Goal: Task Accomplishment & Management: Complete application form

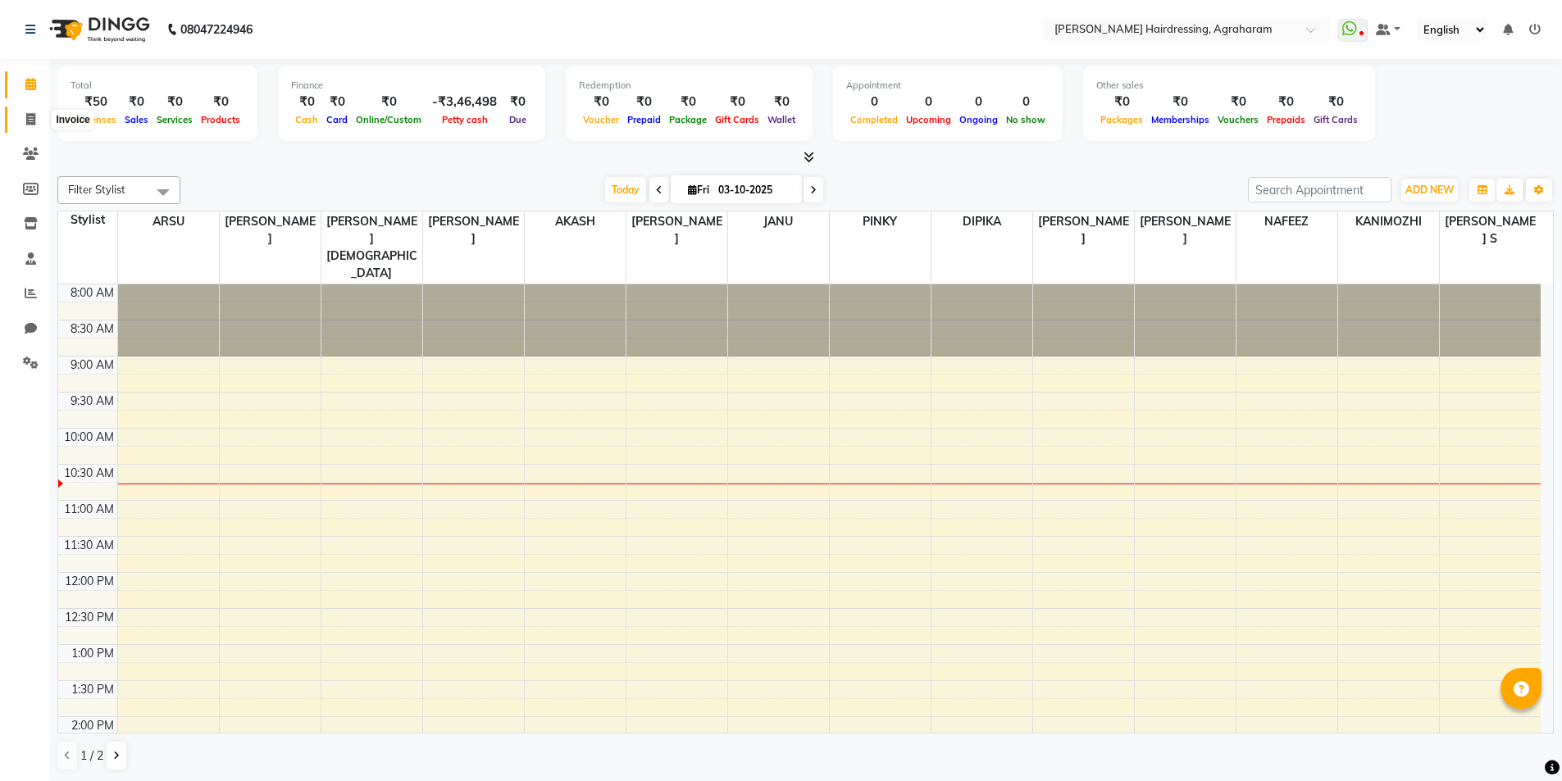
click at [31, 122] on icon at bounding box center [30, 119] width 9 height 12
select select "7962"
select select "service"
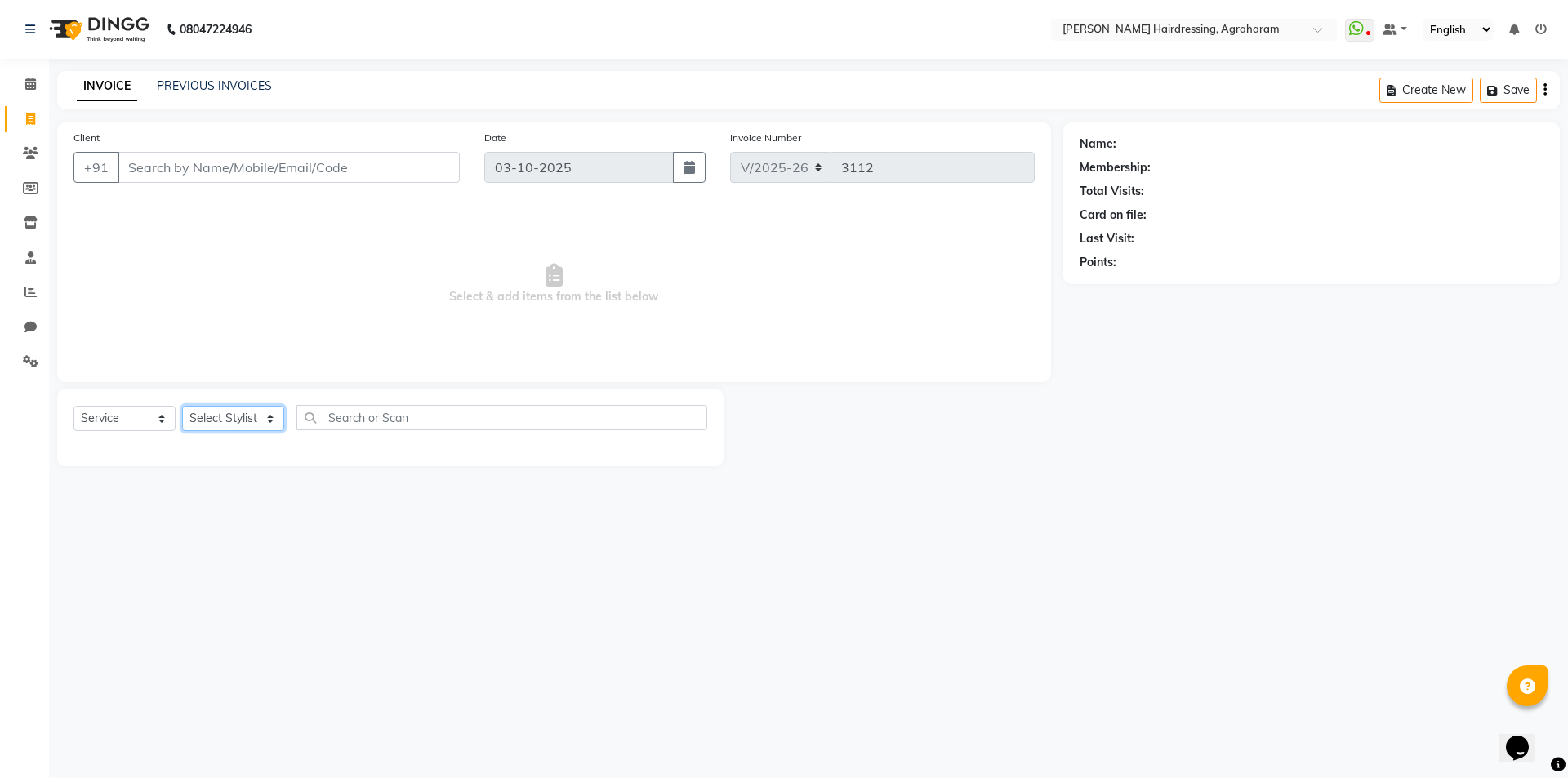
click at [274, 416] on select "Select Stylist" at bounding box center [233, 417] width 102 height 25
click at [244, 419] on select "Select Stylist" at bounding box center [233, 417] width 102 height 25
select select "85297"
click at [182, 405] on select "Select Stylist AASH MUHAMMED AFTAB AKASH ARSU DIPIKA GOMATHI S JANU KANIMOZHI M…" at bounding box center [254, 417] width 144 height 25
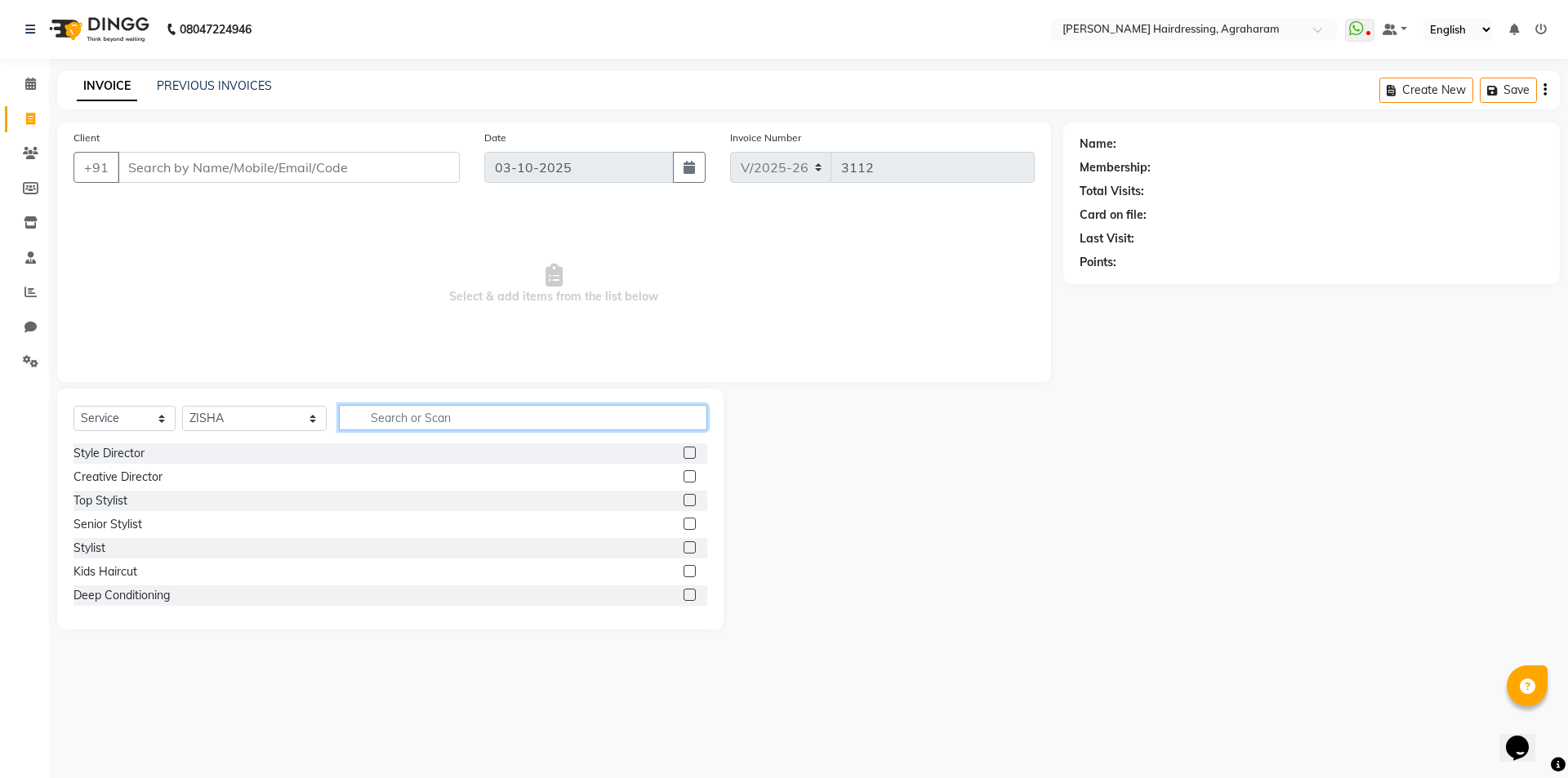
click at [339, 416] on input "text" at bounding box center [523, 417] width 369 height 25
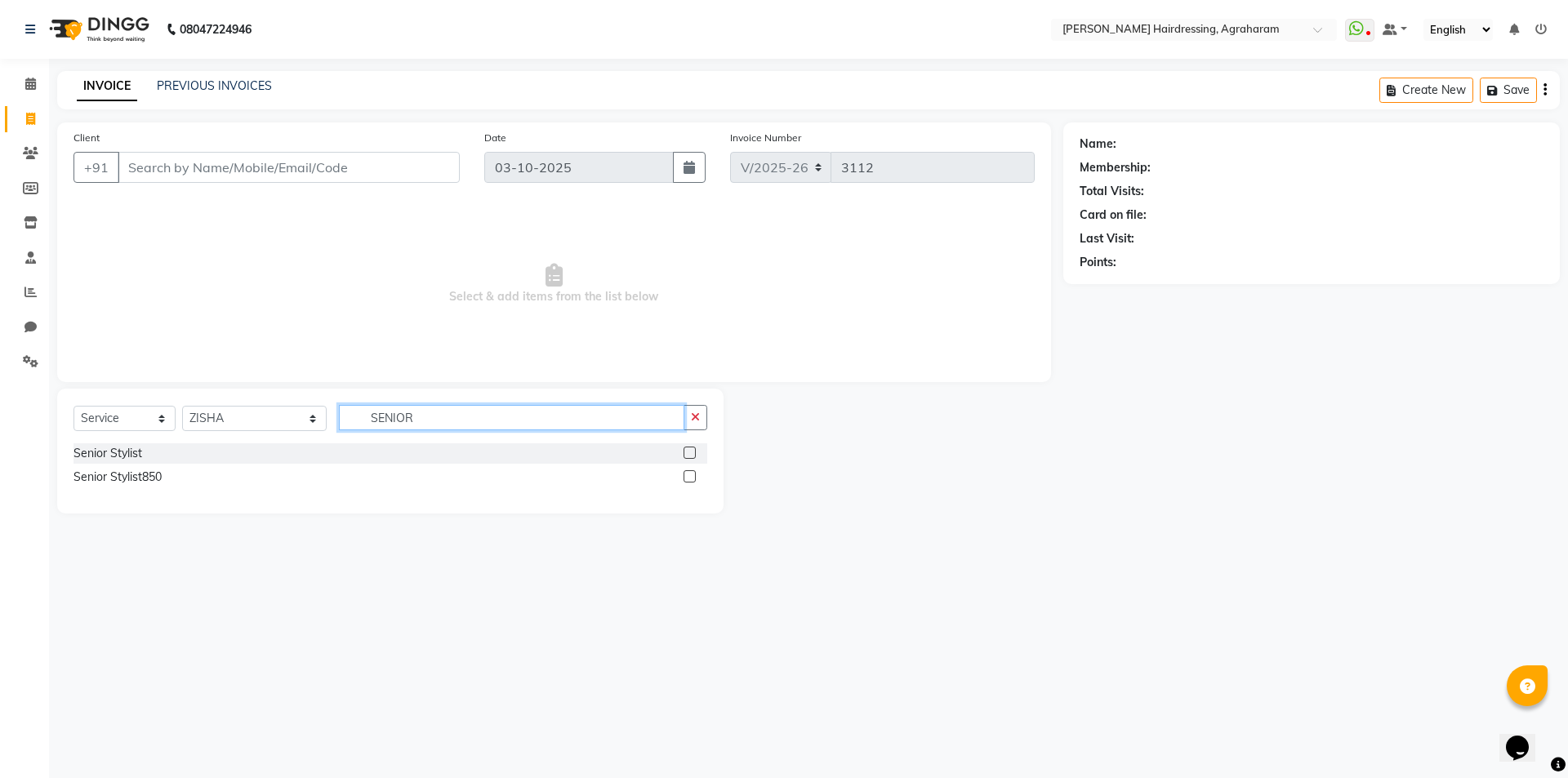
type input "SENIOR"
click at [682, 453] on div "Senior Stylist" at bounding box center [391, 453] width 634 height 20
click at [686, 455] on label at bounding box center [689, 452] width 12 height 12
click at [686, 455] on input "checkbox" at bounding box center [688, 453] width 11 height 11
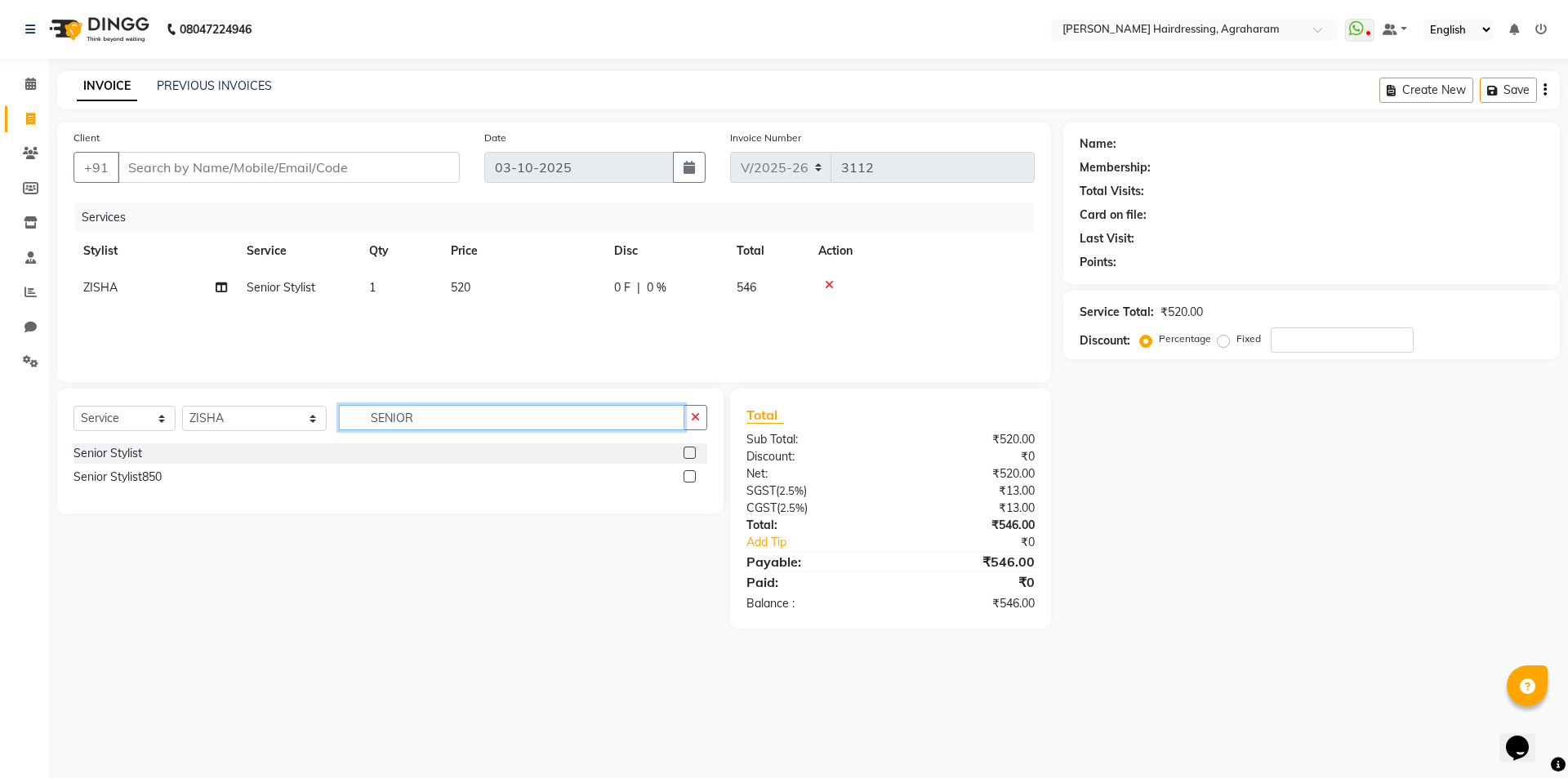
checkbox input "false"
click at [482, 422] on input "SENIOR" at bounding box center [511, 417] width 346 height 25
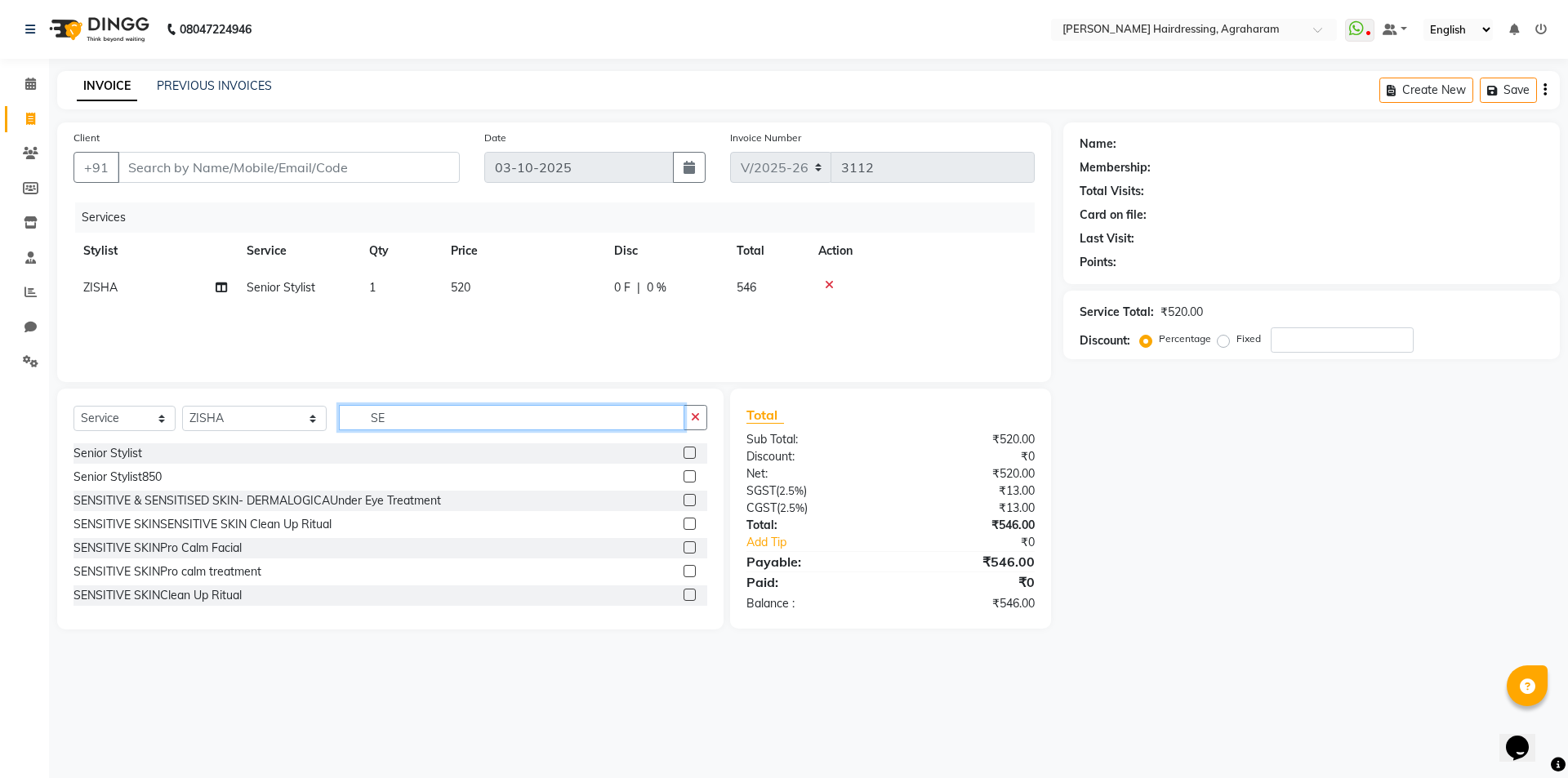
type input "S"
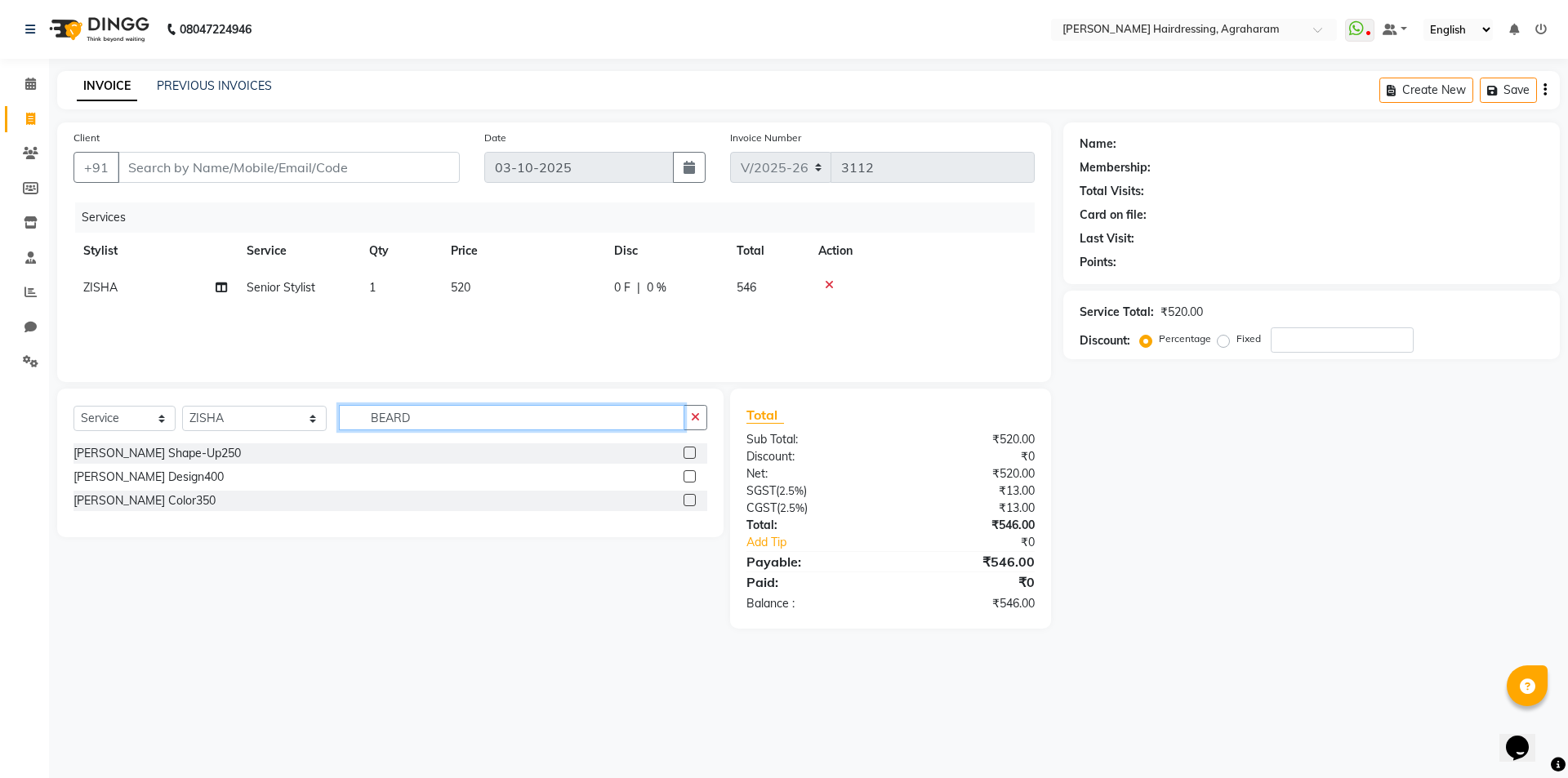
type input "BEARD"
click at [685, 453] on label at bounding box center [689, 452] width 12 height 12
click at [685, 453] on input "checkbox" at bounding box center [688, 453] width 11 height 11
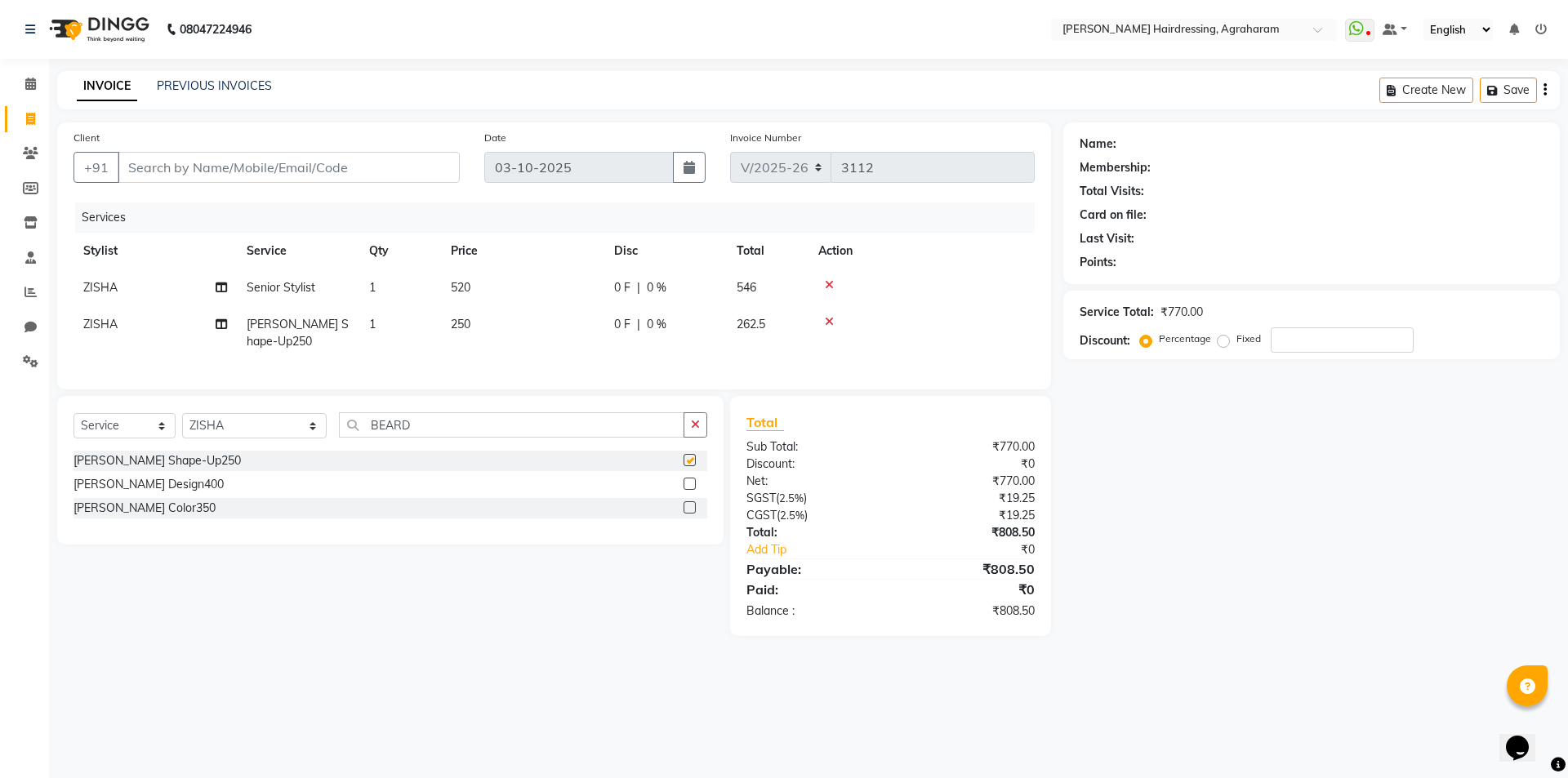
checkbox input "false"
click at [260, 178] on input "Client" at bounding box center [288, 166] width 342 height 31
type input "9"
type input "0"
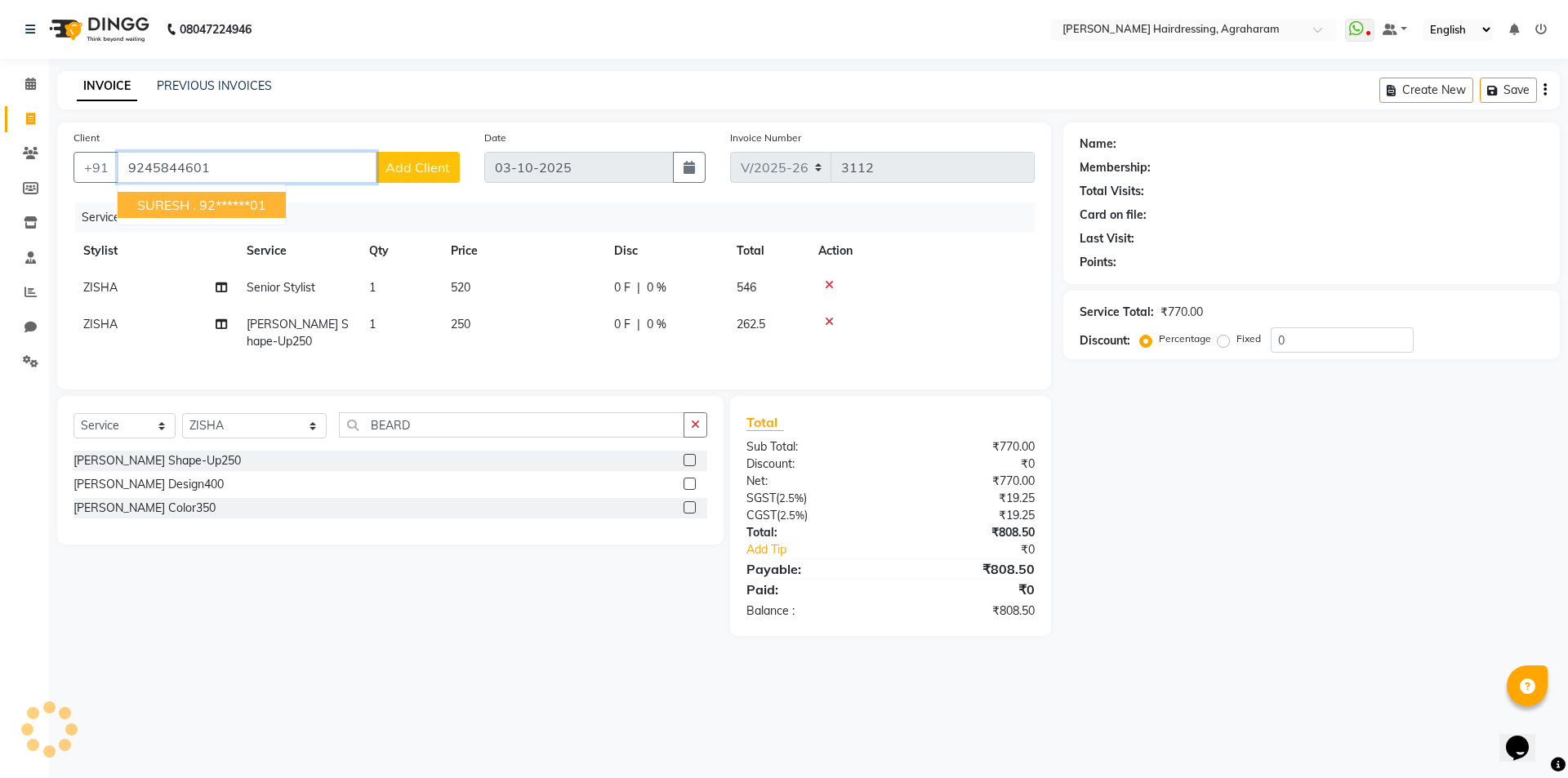
type input "9245844601"
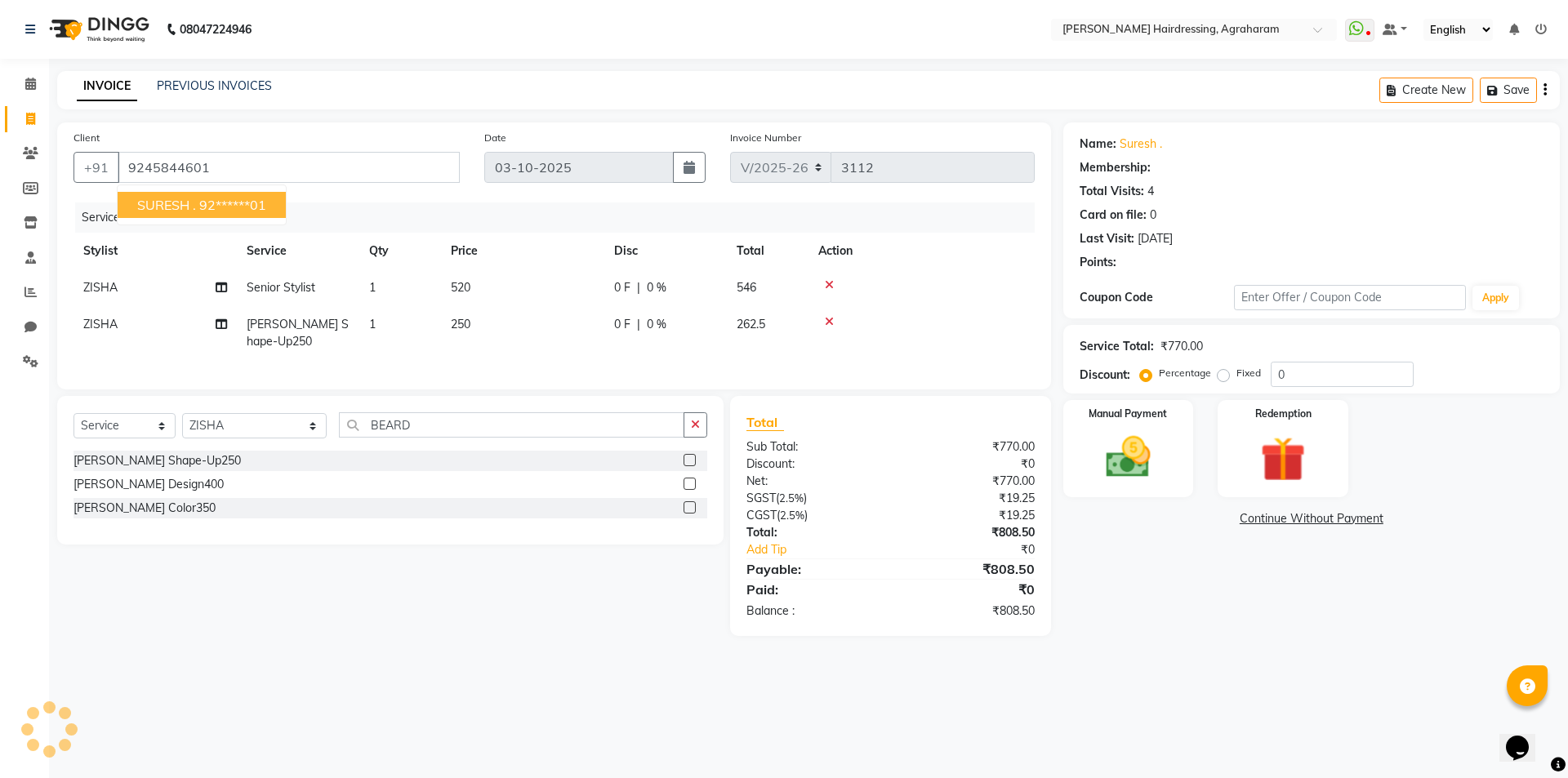
select select "1: Object"
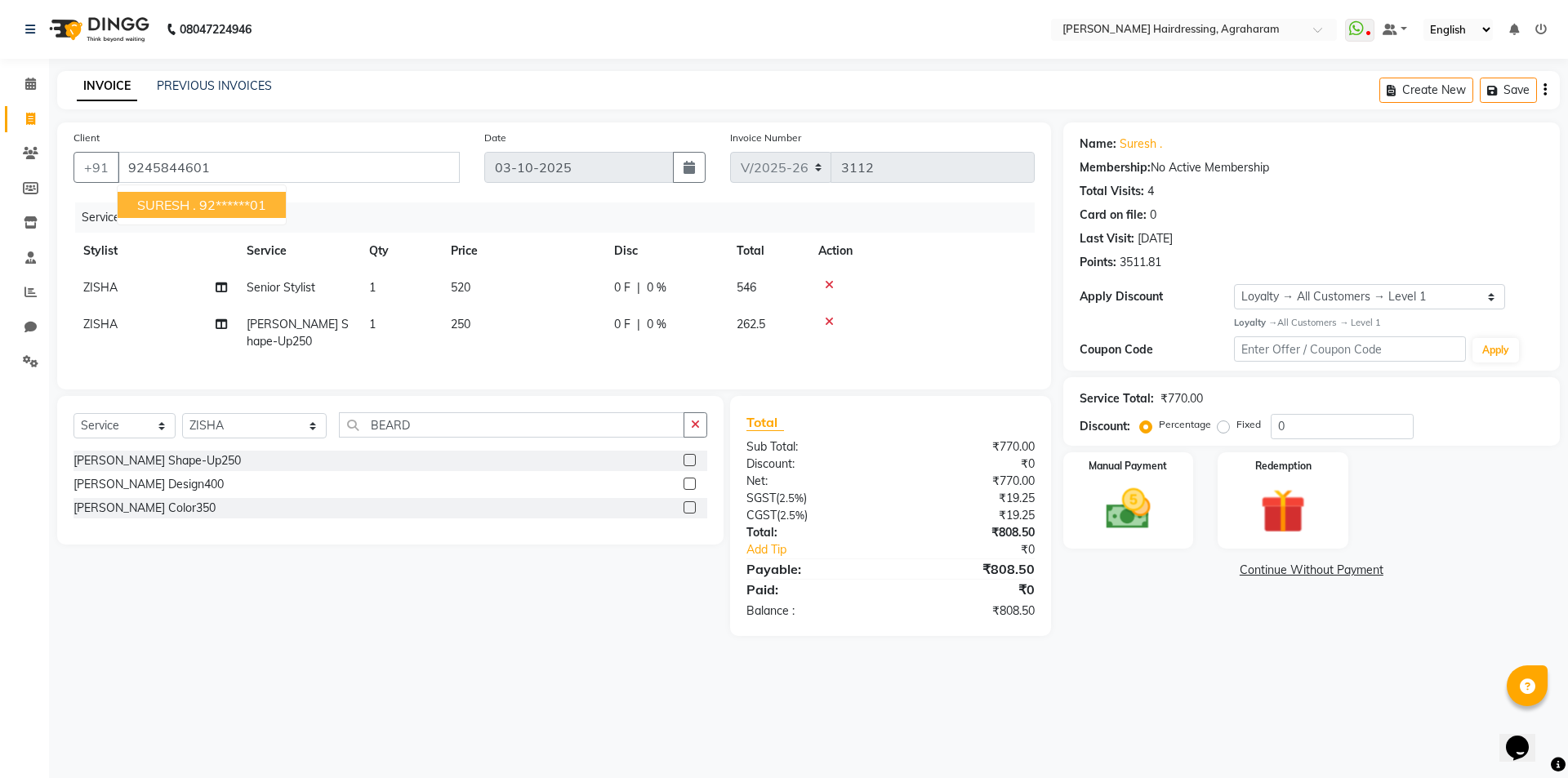
click at [191, 208] on span "SURESH ." at bounding box center [166, 205] width 59 height 16
type input "92******01"
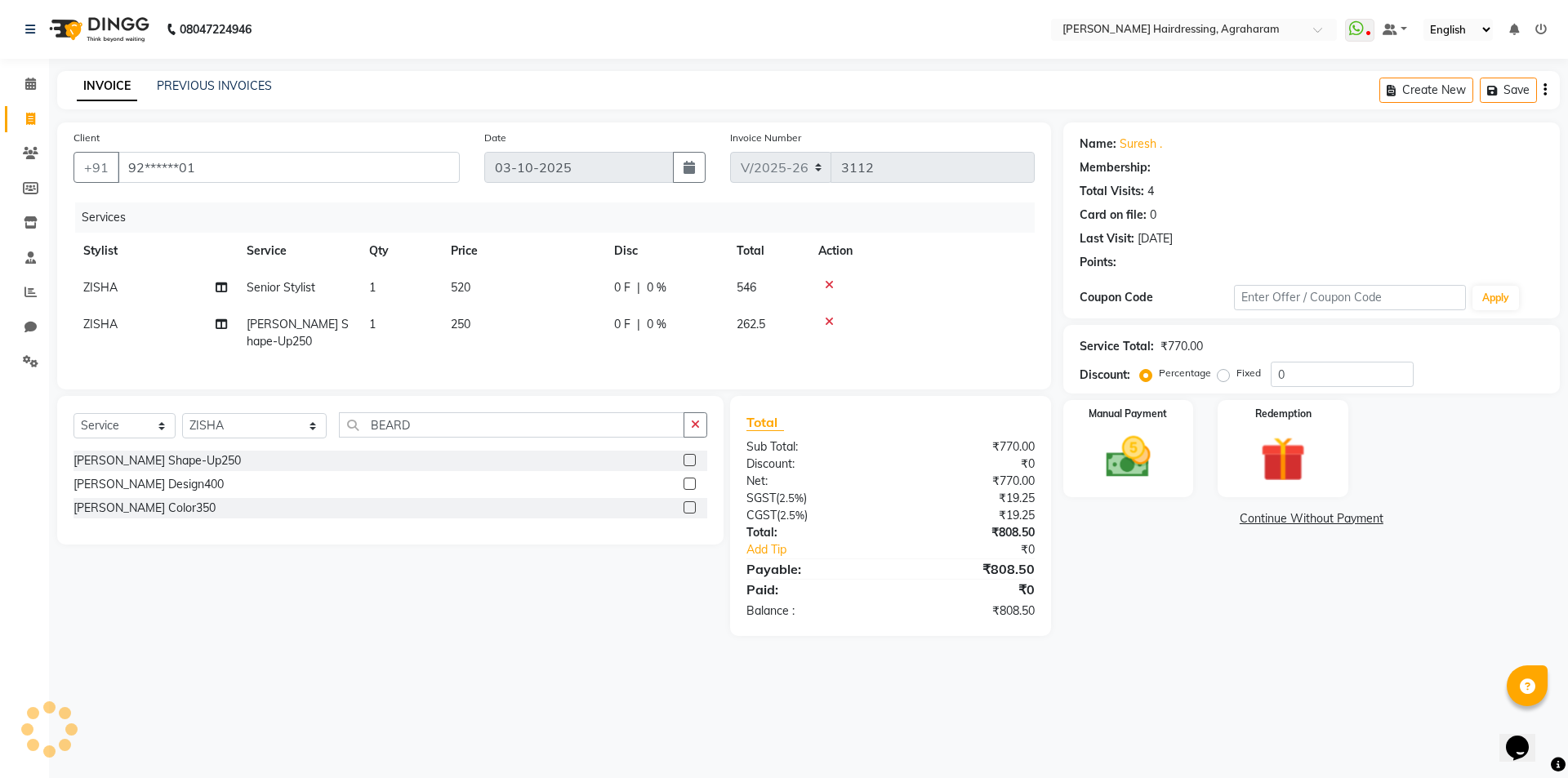
select select "1: Object"
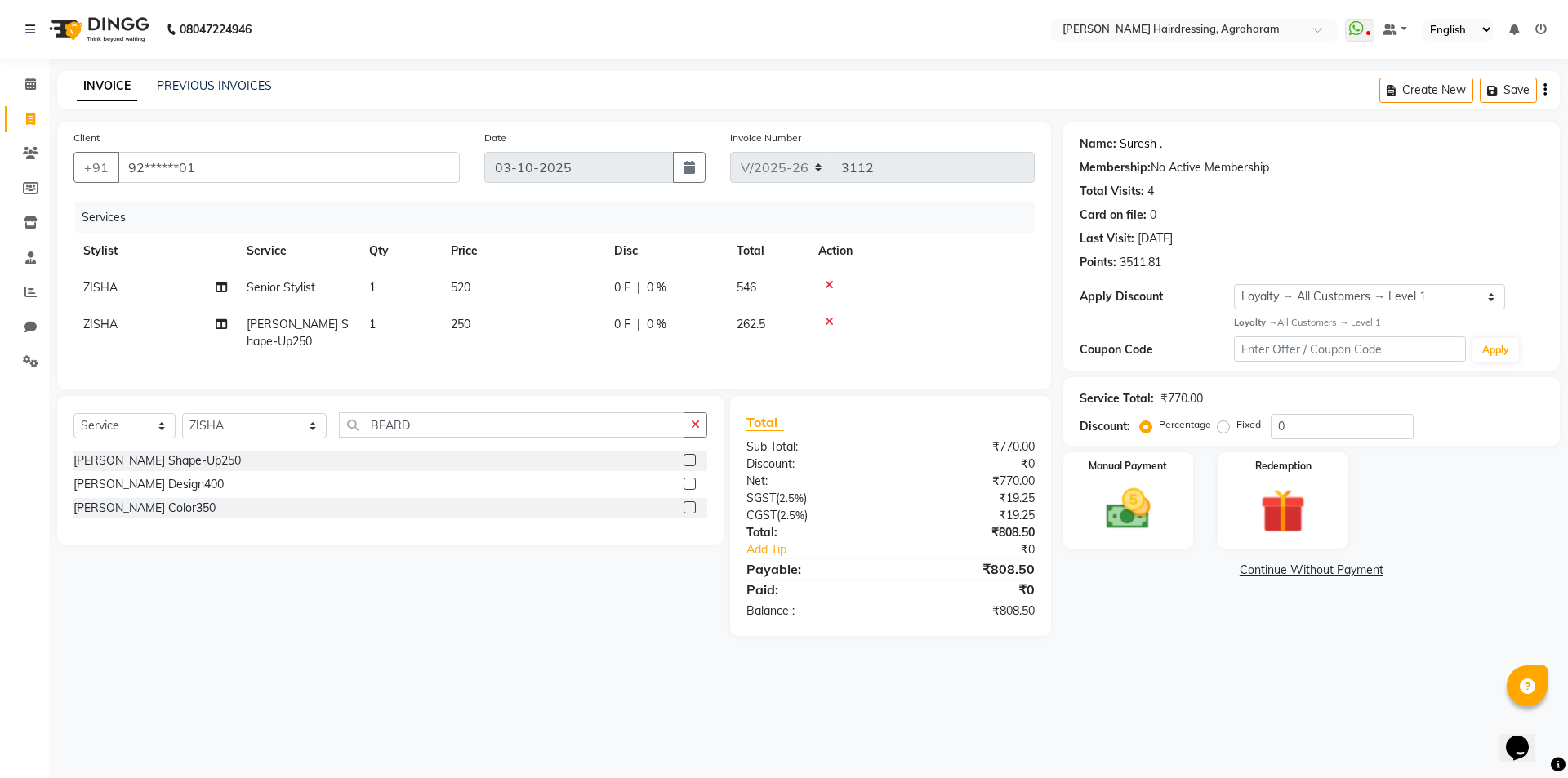
click at [1150, 142] on link "Suresh ." at bounding box center [1141, 143] width 43 height 17
click at [1288, 439] on div "Service Total: ₹770.00 Discount: Percentage Fixed 0" at bounding box center [1311, 411] width 496 height 69
click at [1288, 432] on input "0" at bounding box center [1341, 426] width 142 height 25
type input "15"
click at [1131, 523] on img at bounding box center [1128, 509] width 76 height 54
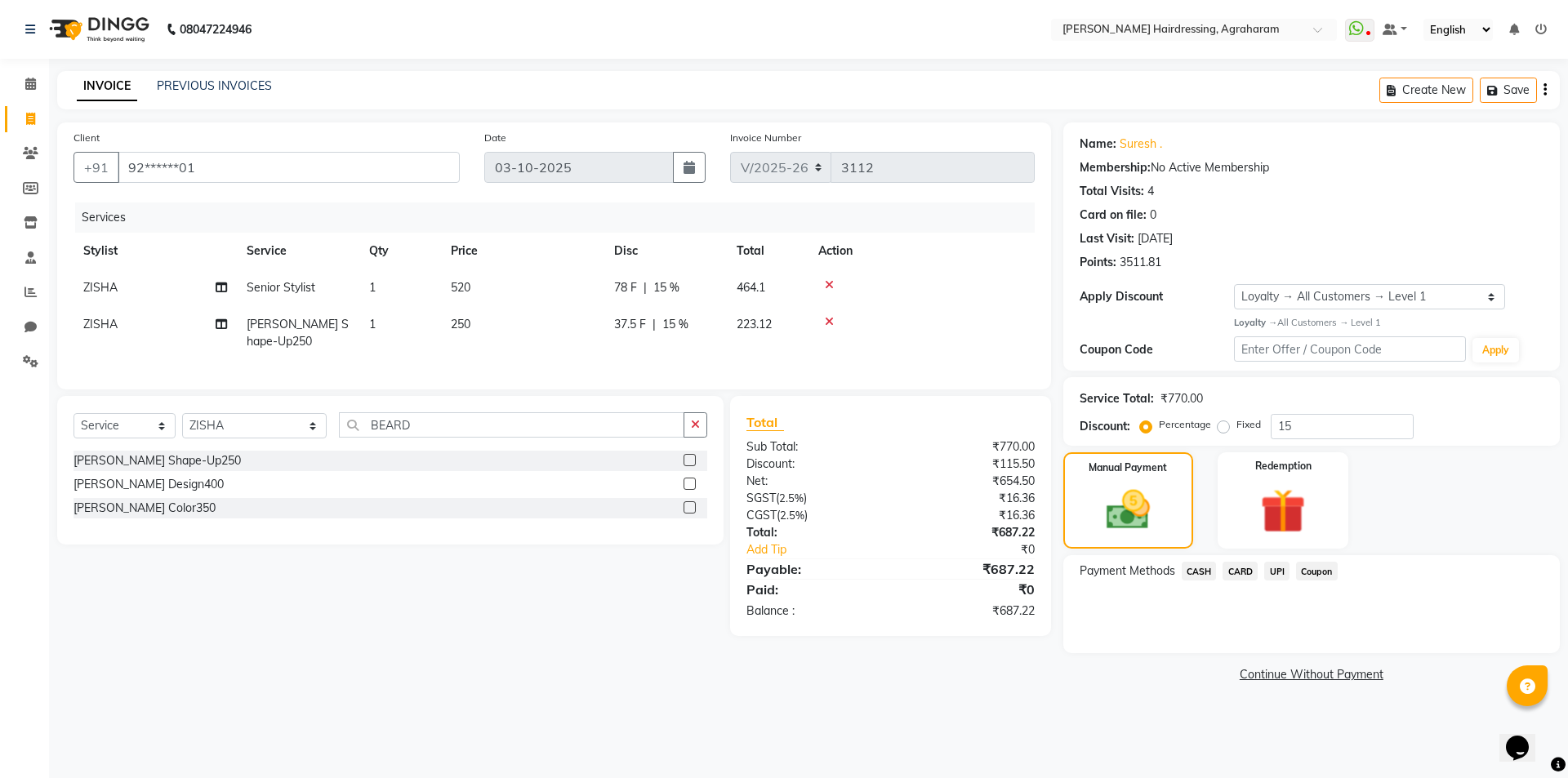
click at [1273, 575] on span "UPI" at bounding box center [1276, 571] width 25 height 19
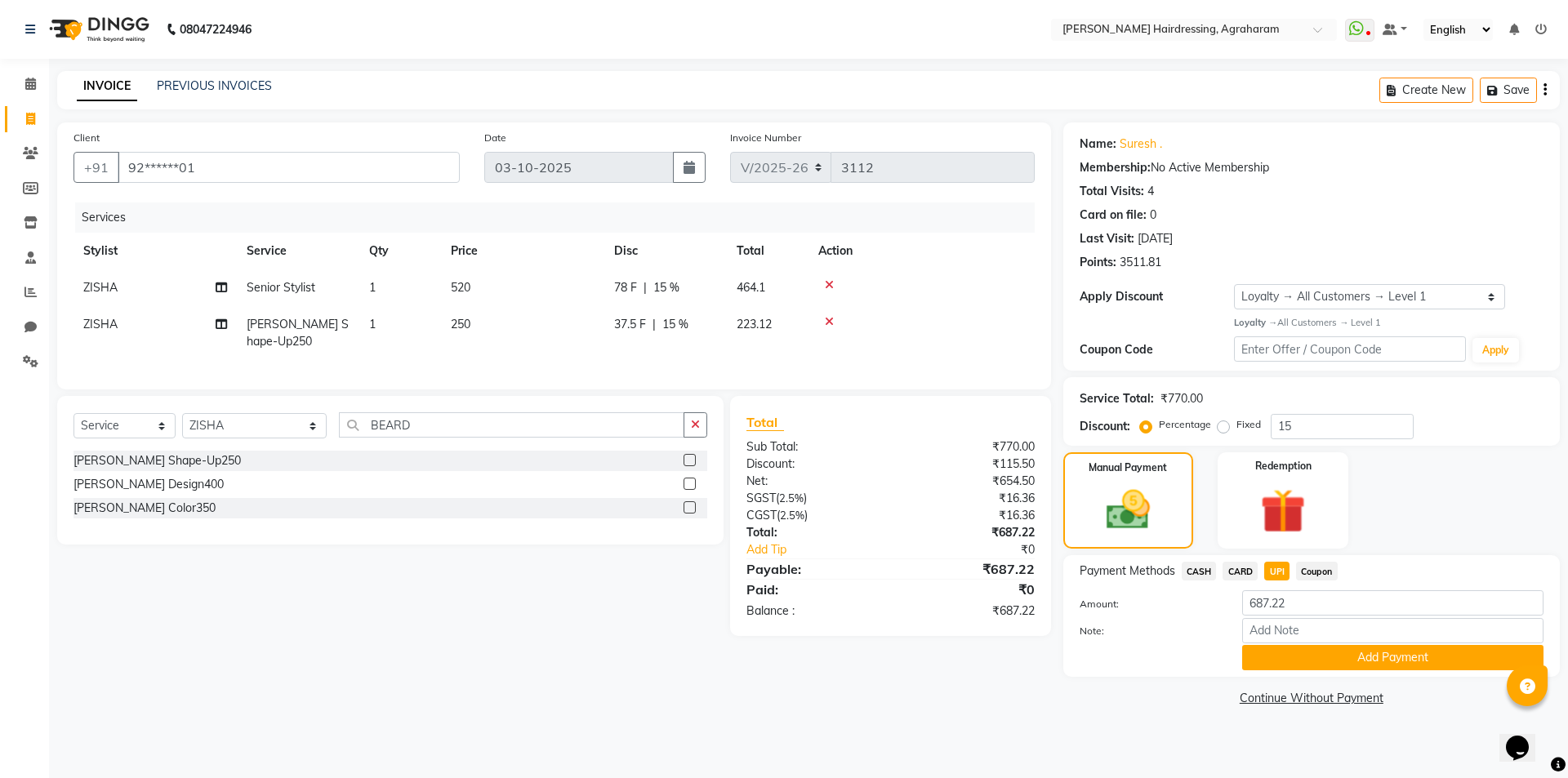
click at [1198, 568] on span "CASH" at bounding box center [1198, 571] width 35 height 19
click at [1301, 610] on input "687.22" at bounding box center [1393, 603] width 301 height 25
type input "6"
type input "500"
click at [1391, 656] on button "Add Payment" at bounding box center [1393, 657] width 301 height 25
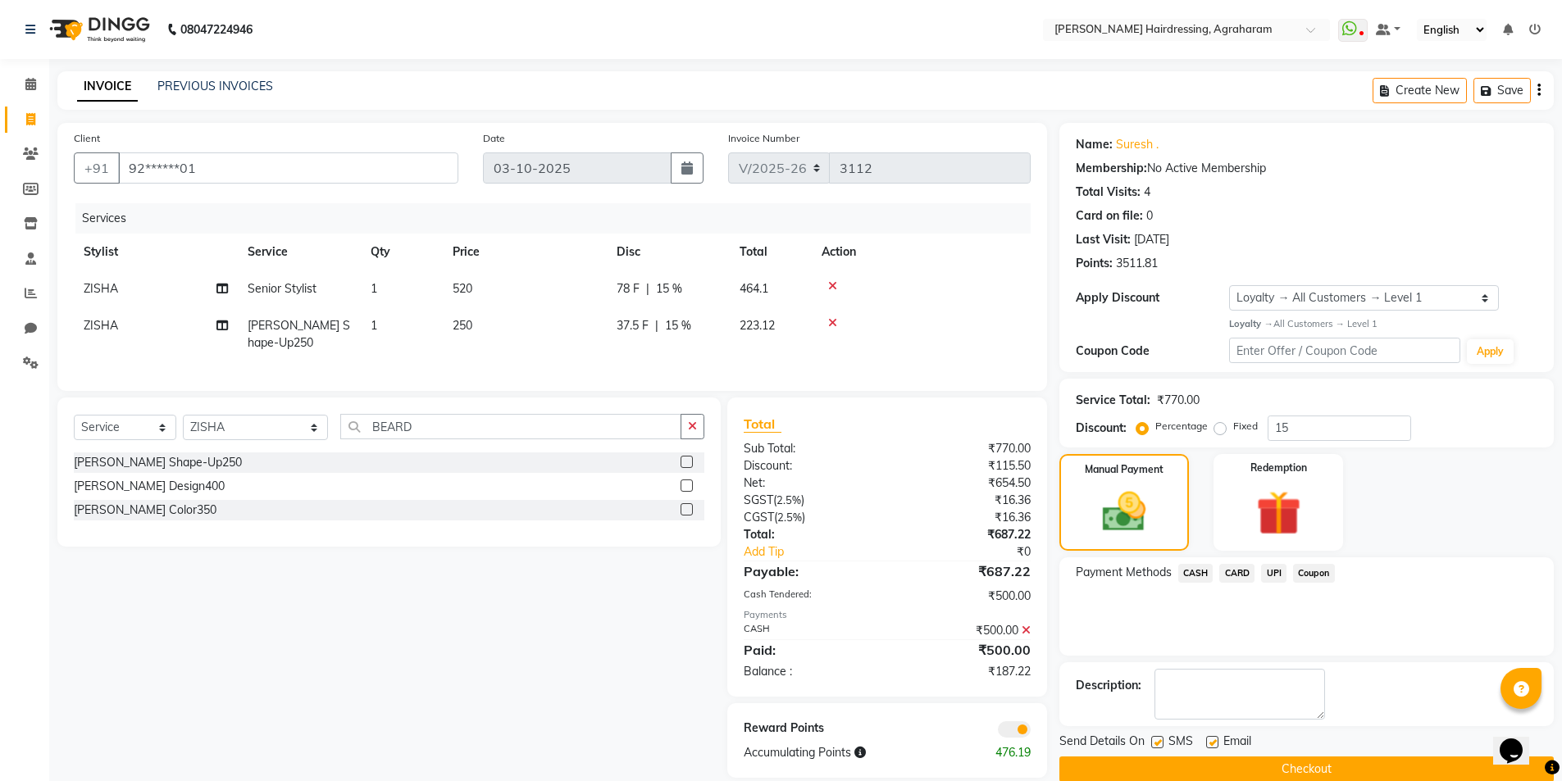
click at [1276, 579] on span "UPI" at bounding box center [1273, 573] width 25 height 19
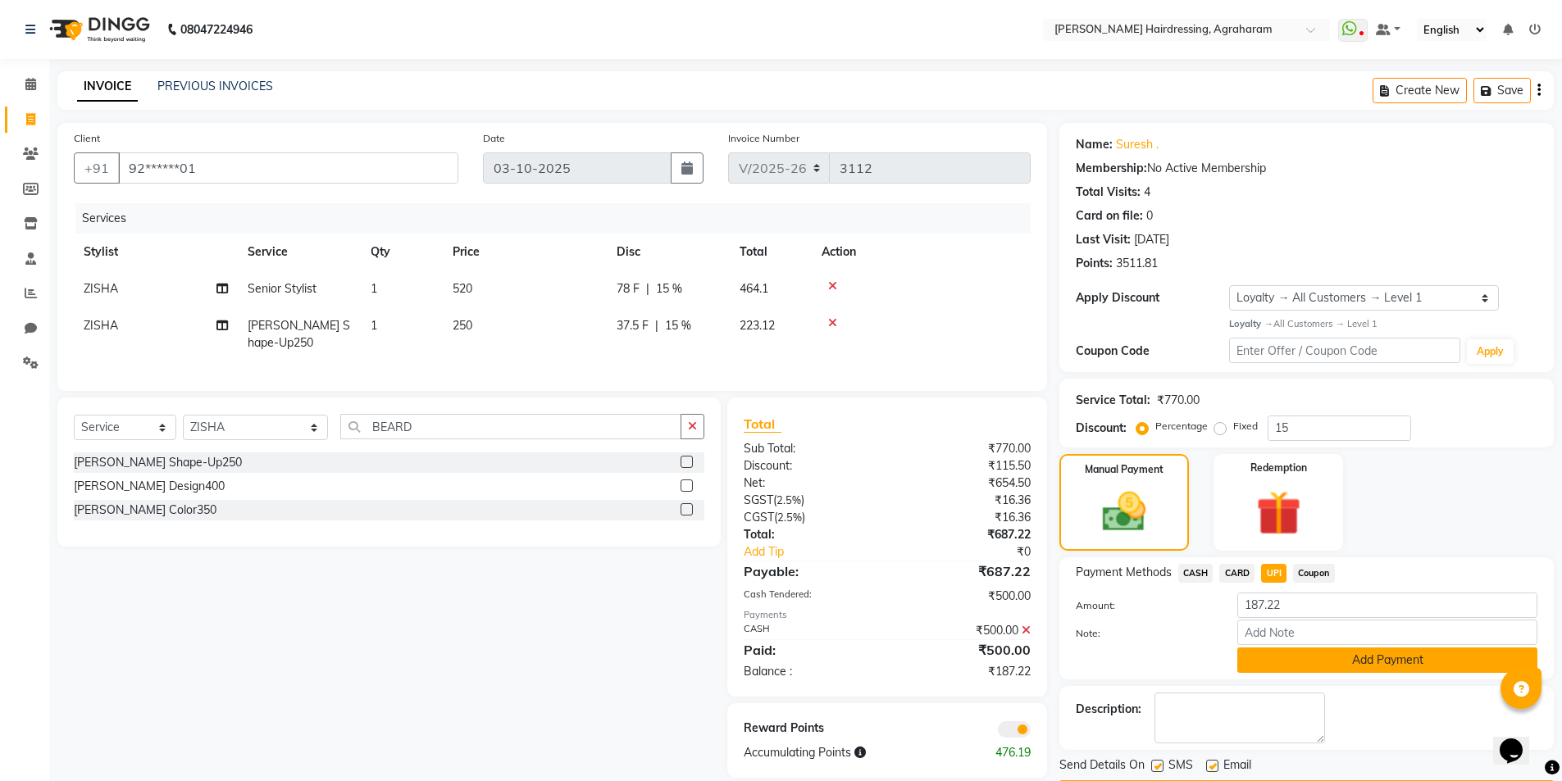
click at [1389, 661] on button "Add Payment" at bounding box center [1387, 660] width 300 height 25
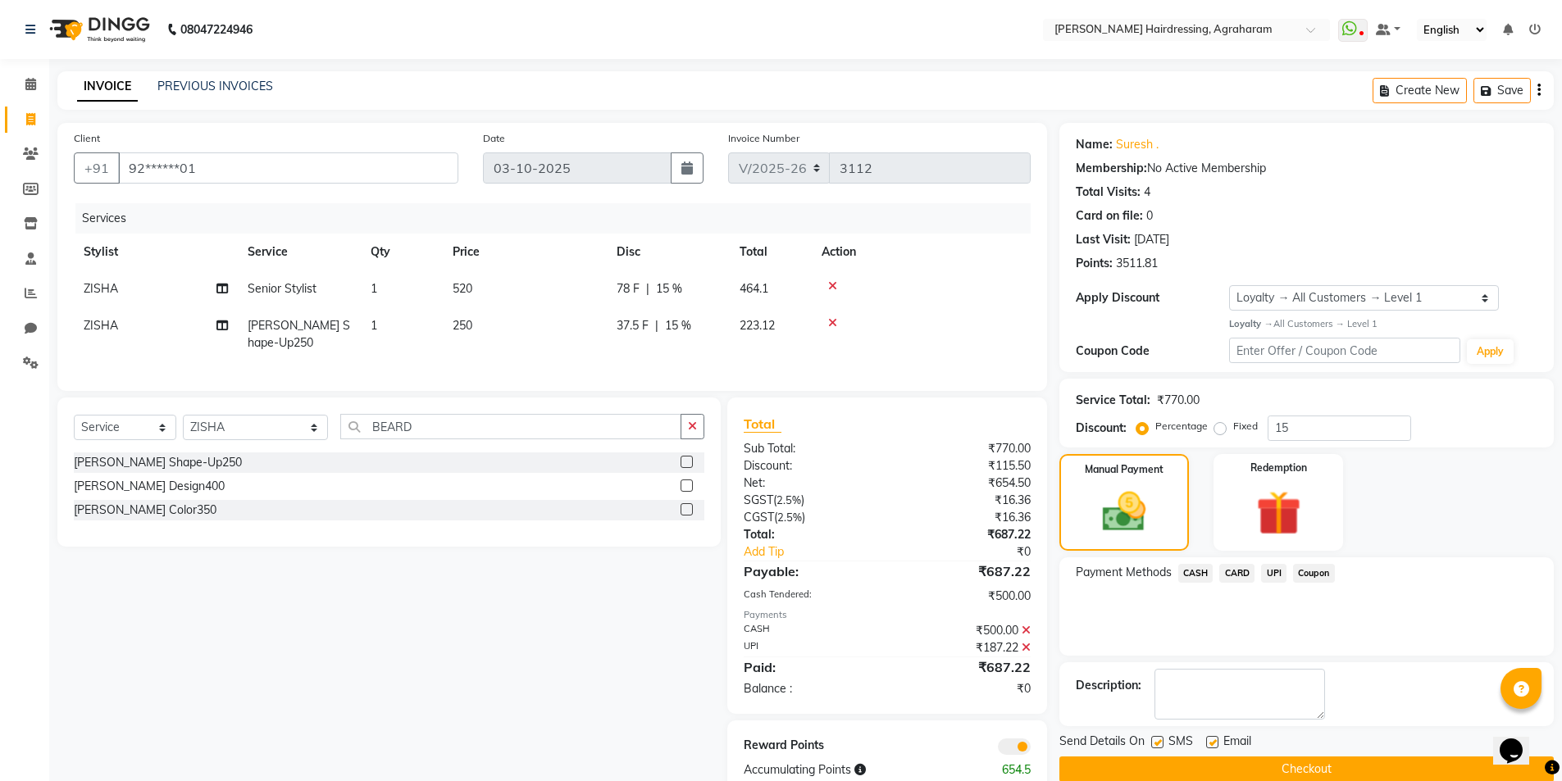
scroll to position [51, 0]
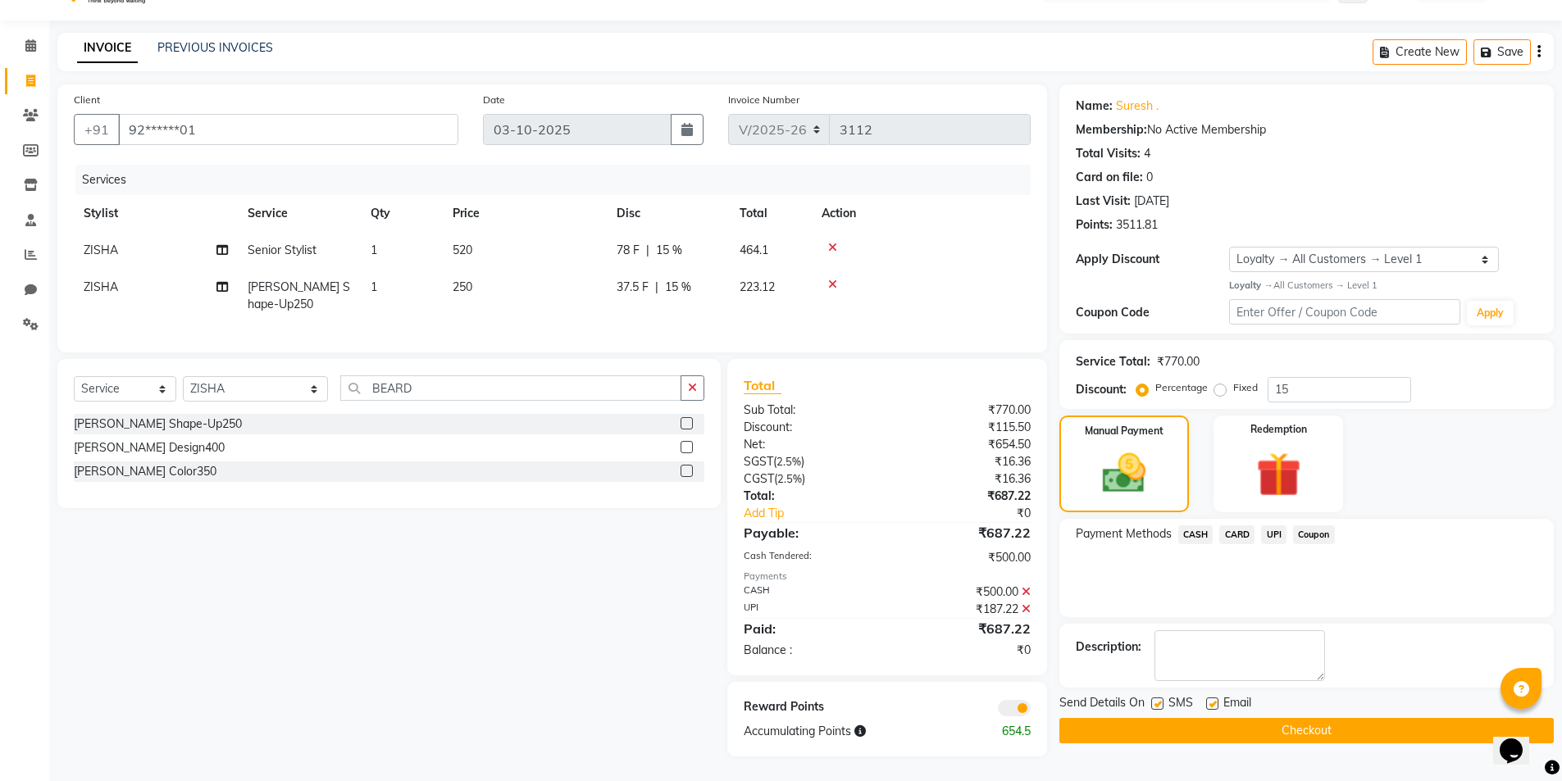
click at [1289, 722] on button "Checkout" at bounding box center [1306, 730] width 494 height 25
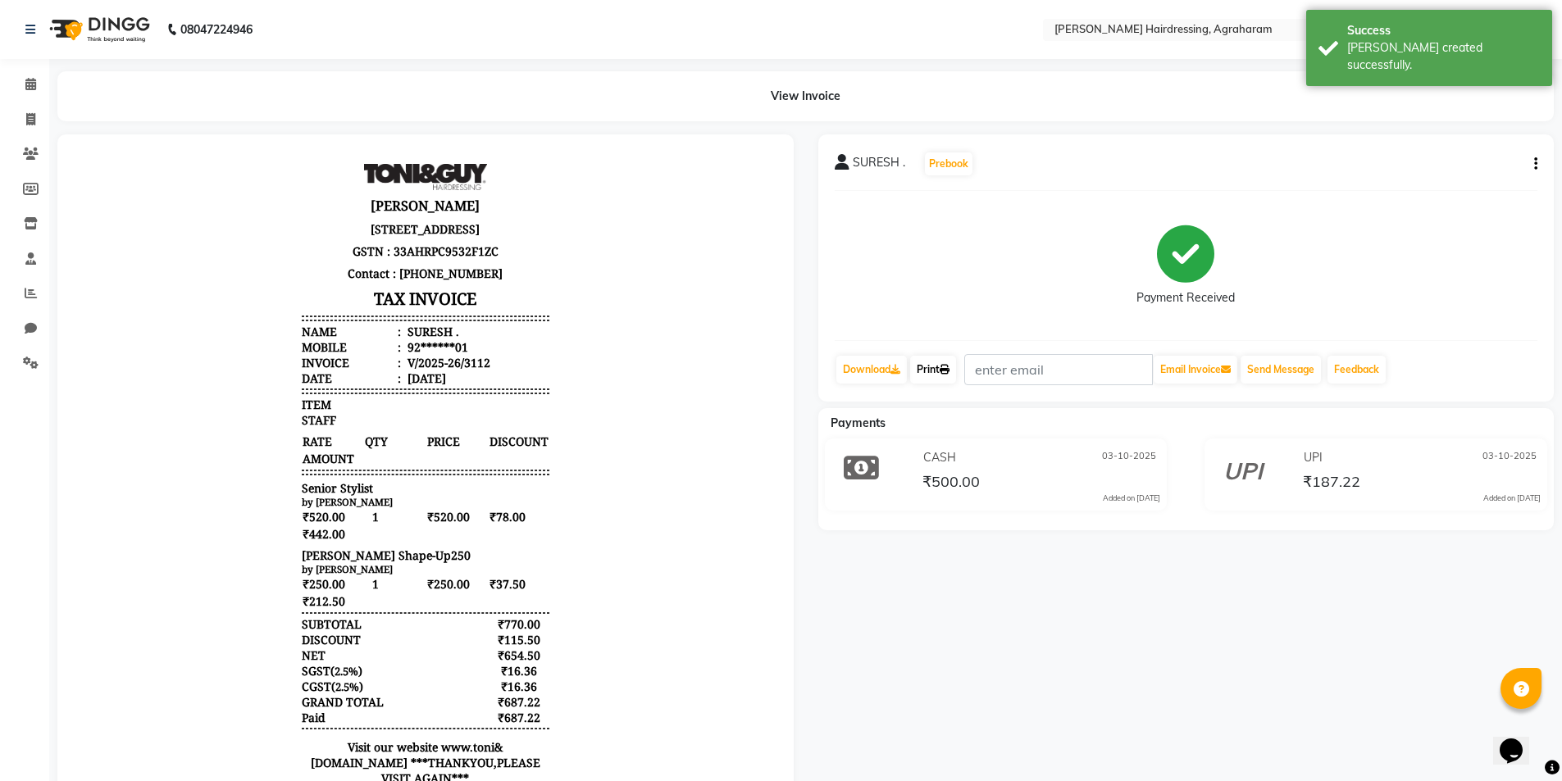
click at [932, 365] on link "Print" at bounding box center [933, 370] width 46 height 28
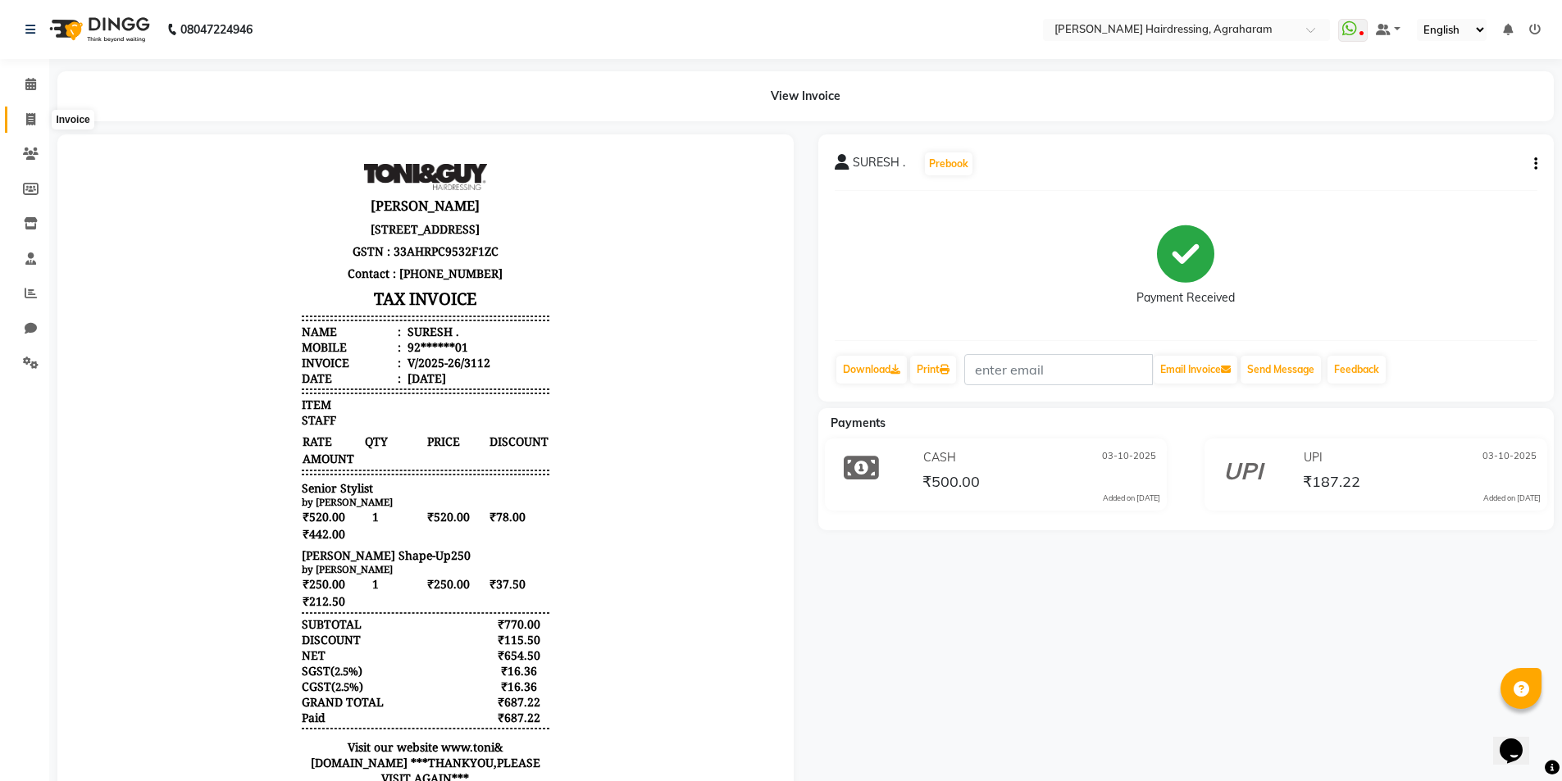
click at [27, 122] on icon at bounding box center [30, 119] width 9 height 12
select select "service"
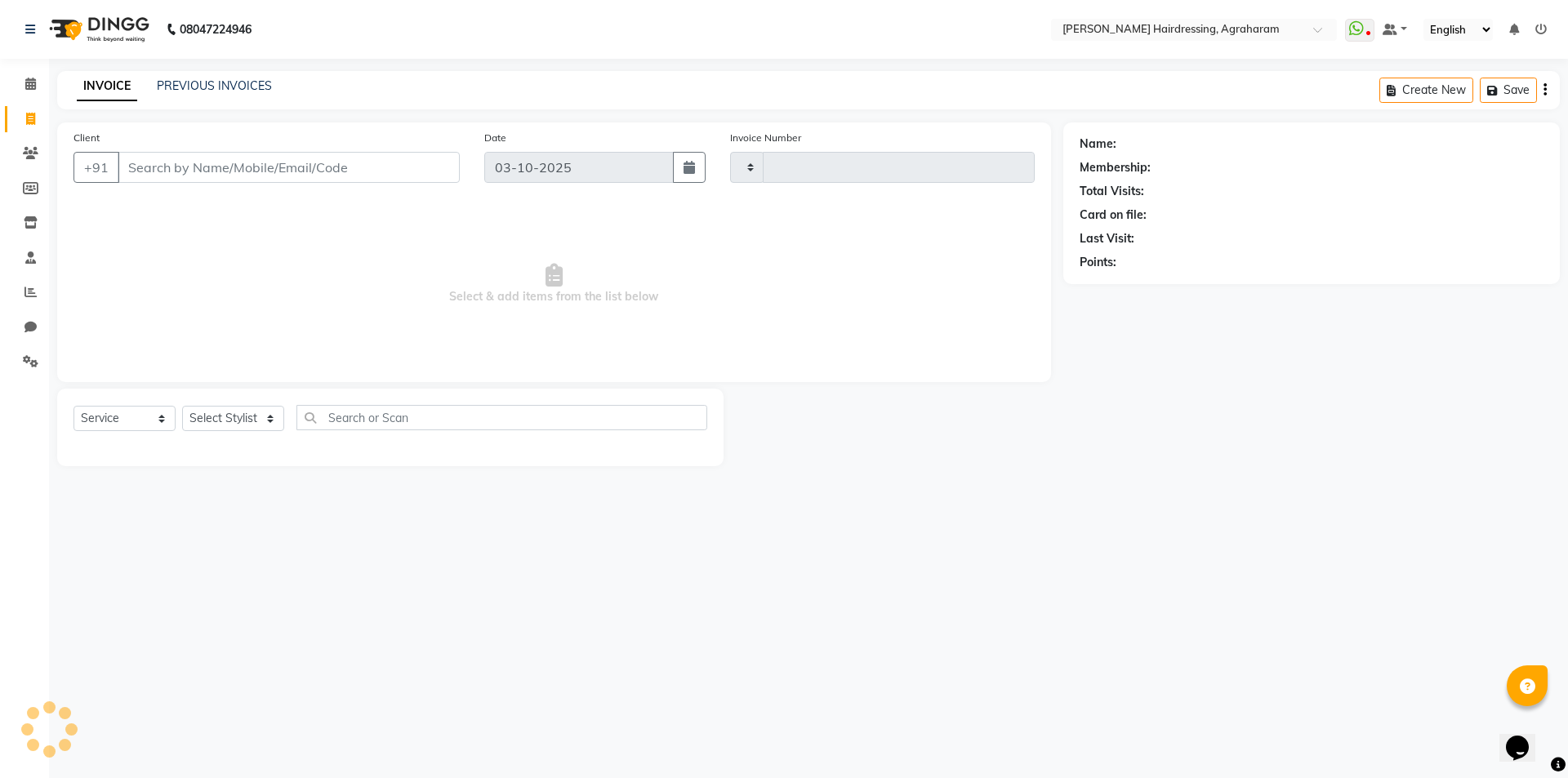
type input "3113"
select select "7962"
click at [208, 88] on link "PREVIOUS INVOICES" at bounding box center [214, 86] width 116 height 15
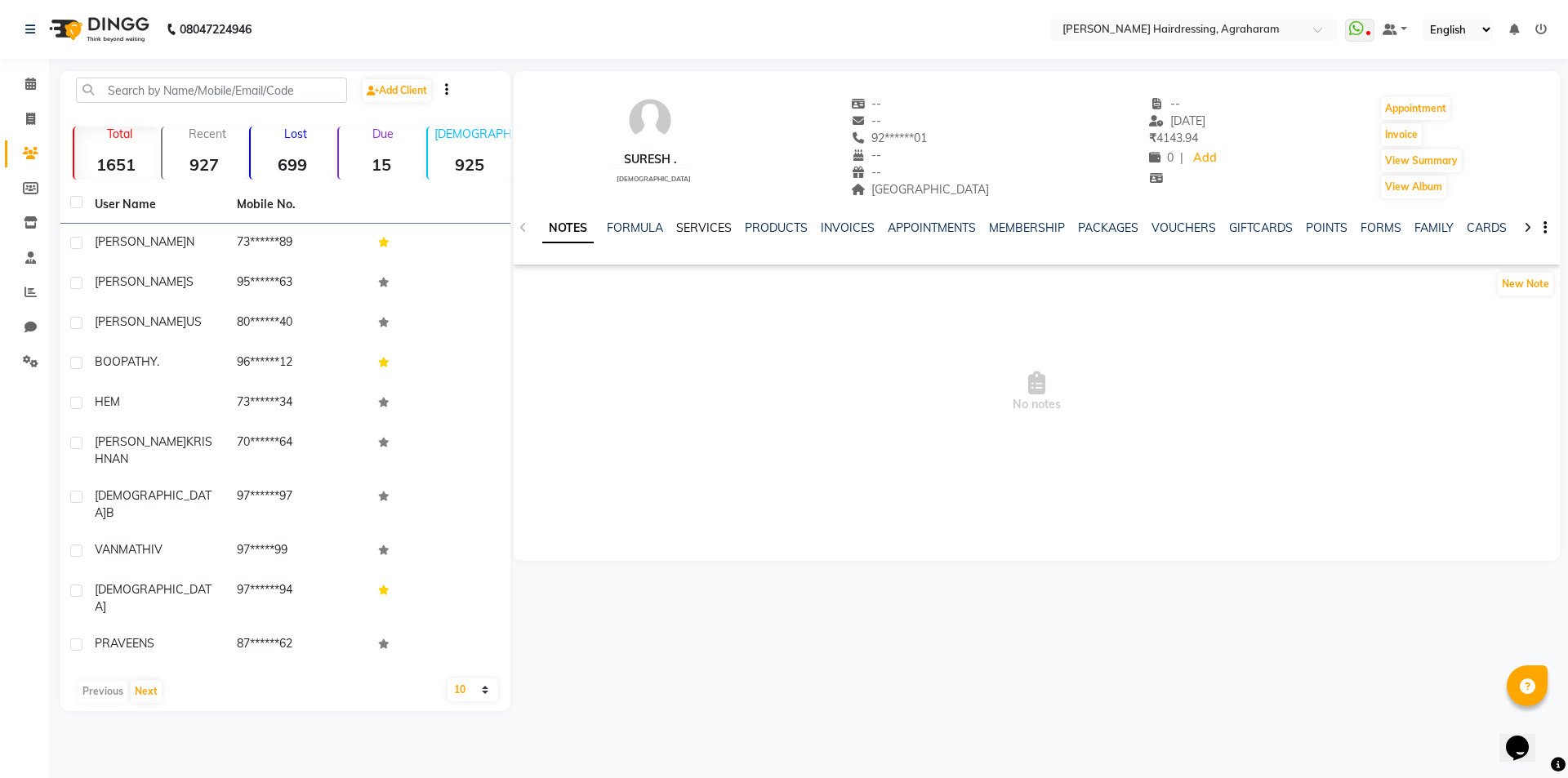
click at [714, 223] on link "SERVICES" at bounding box center [704, 227] width 56 height 15
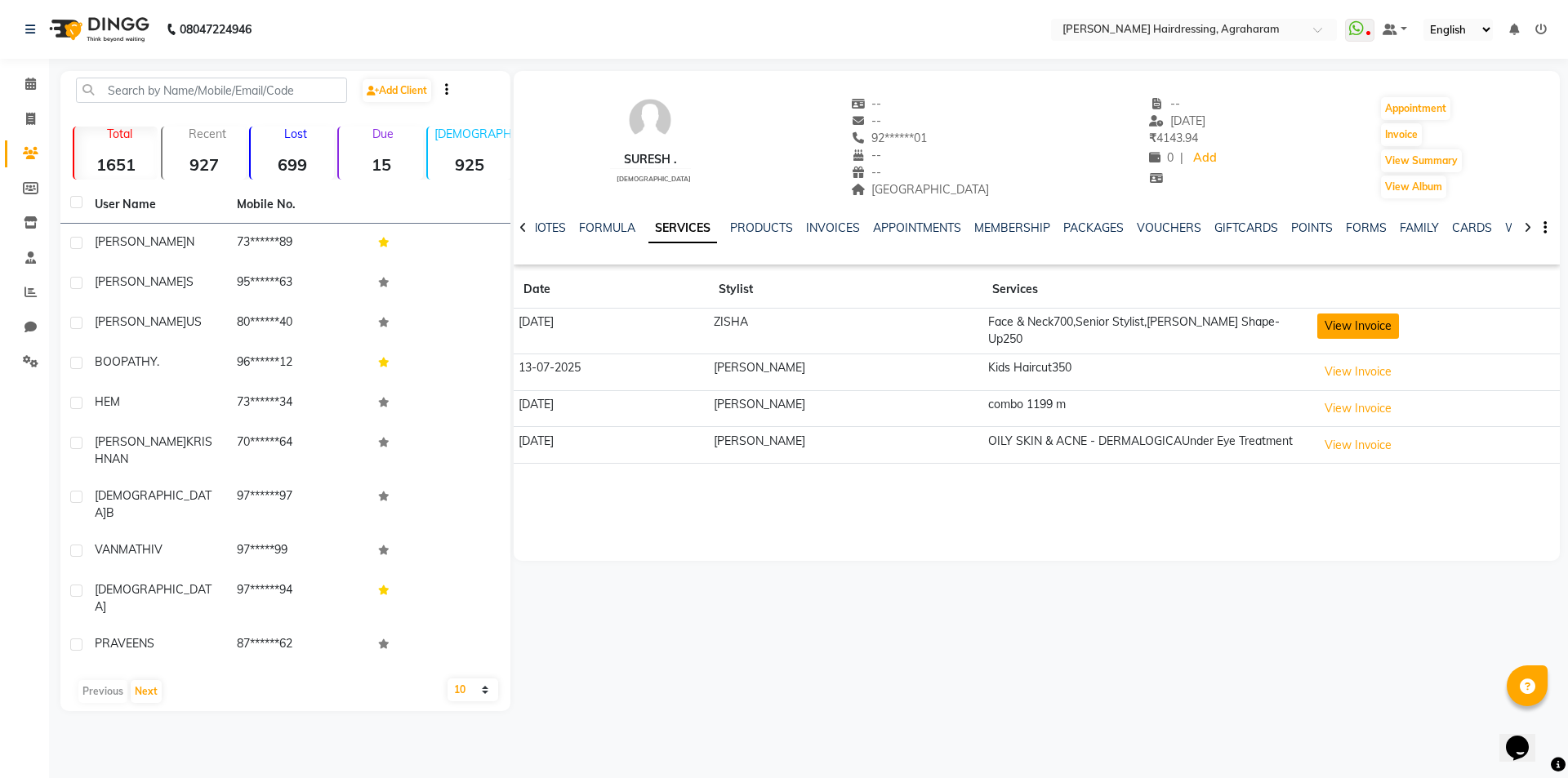
click at [1358, 331] on button "View Invoice" at bounding box center [1358, 326] width 82 height 25
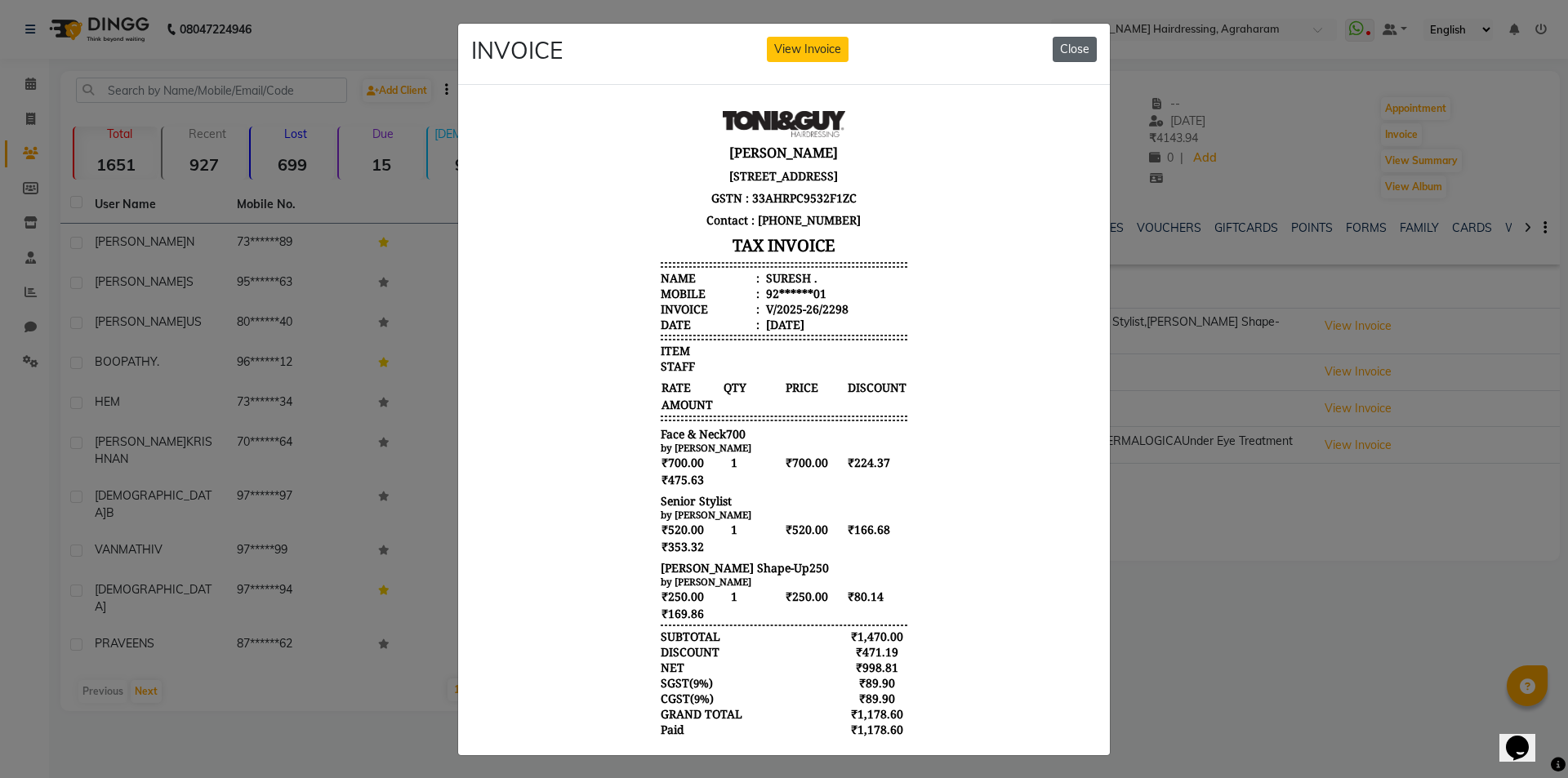
click at [1067, 47] on button "Close" at bounding box center [1075, 49] width 44 height 25
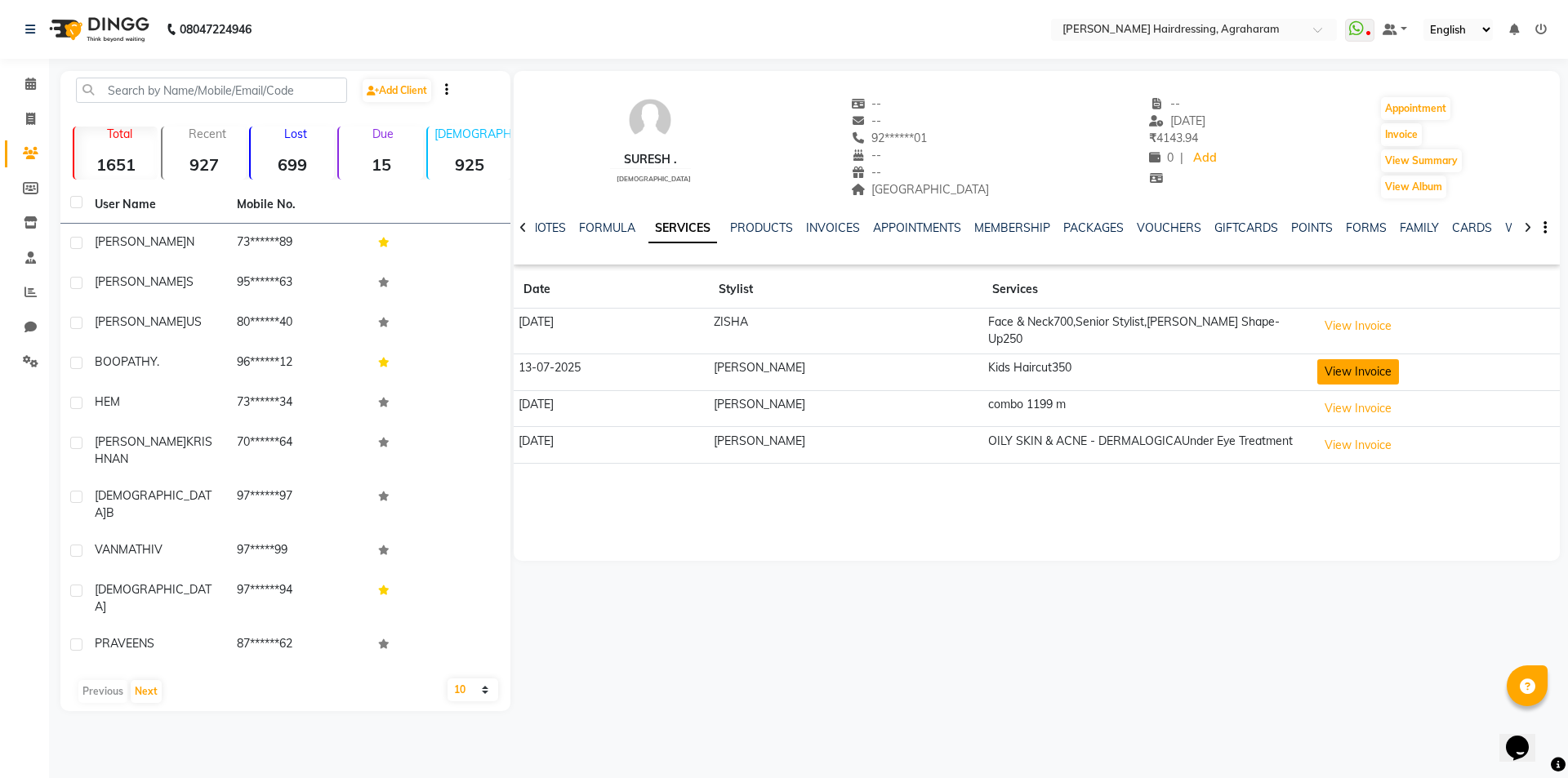
click at [1326, 363] on button "View Invoice" at bounding box center [1358, 372] width 82 height 25
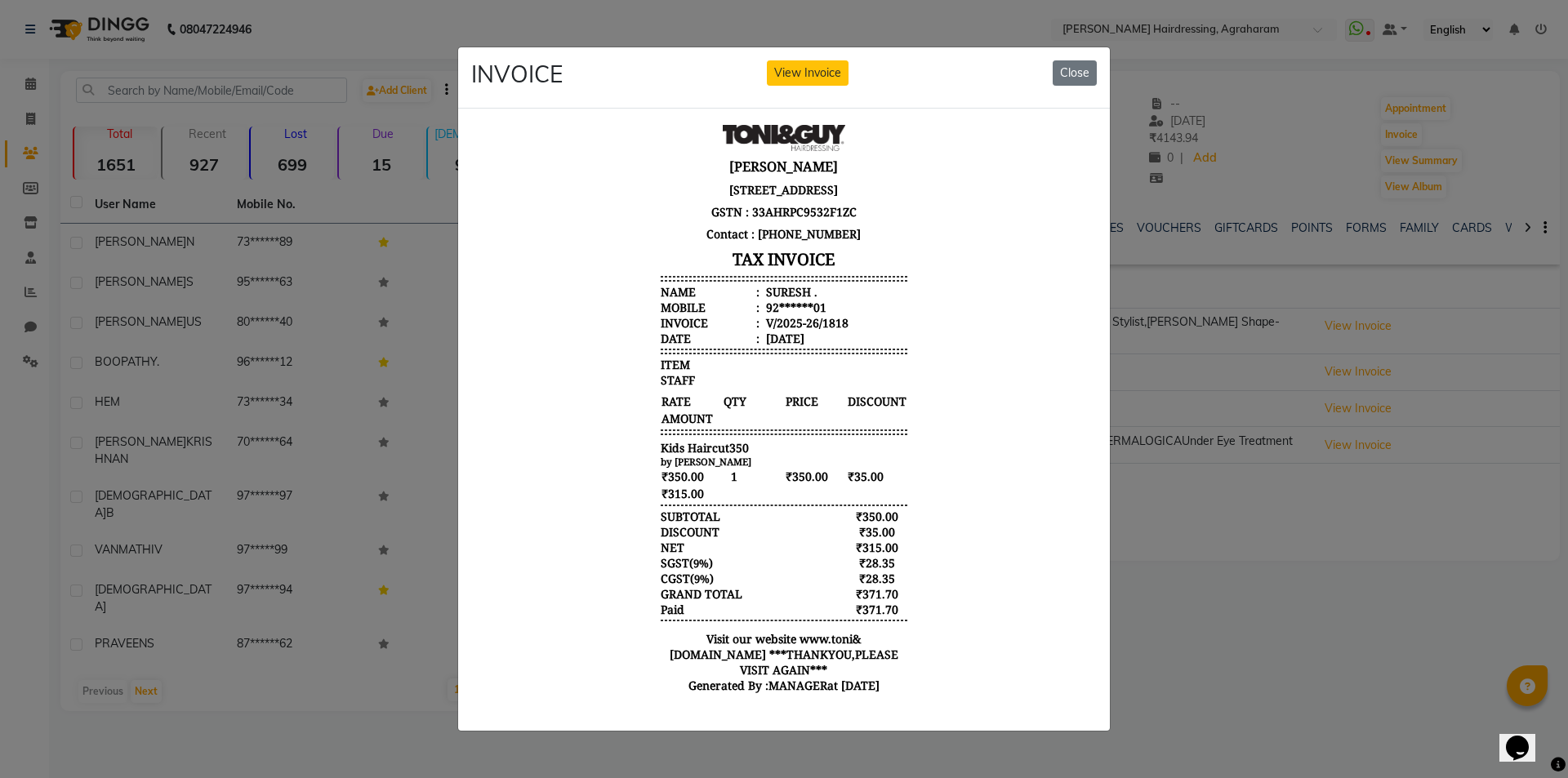
scroll to position [13, 0]
click at [1057, 61] on button "Close" at bounding box center [1075, 73] width 44 height 25
